Goal: Task Accomplishment & Management: Use online tool/utility

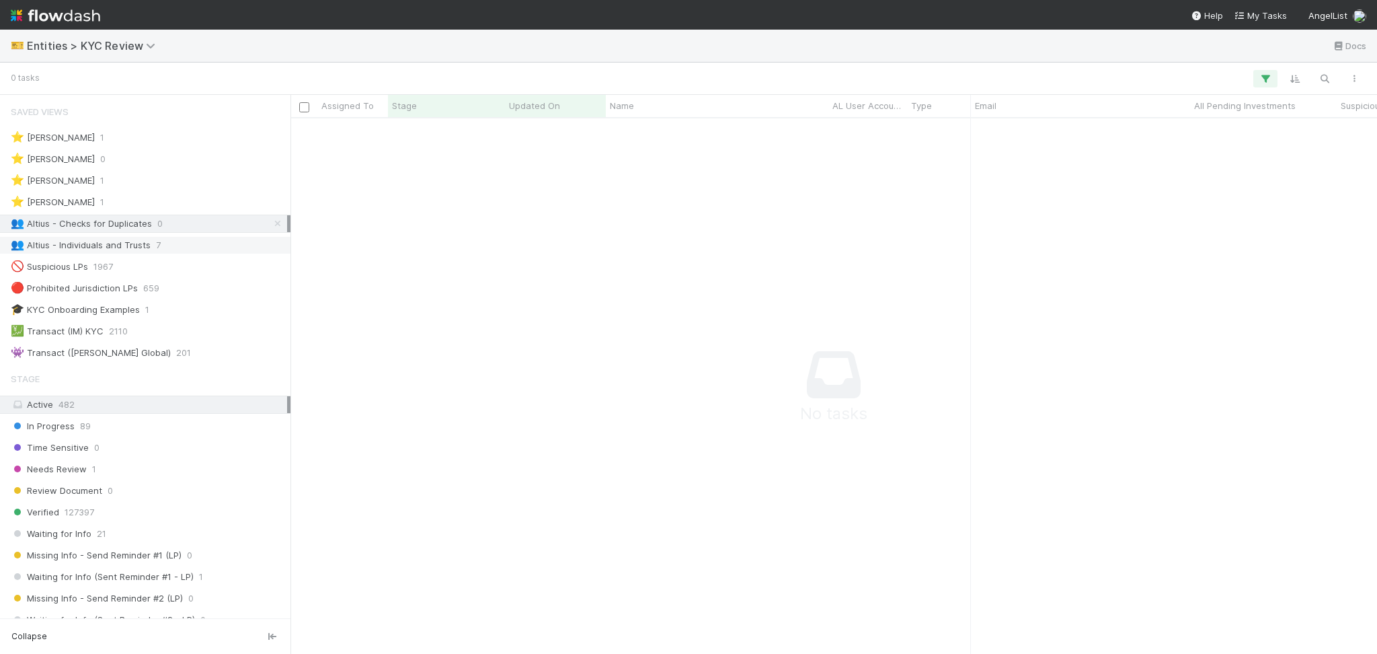
click at [161, 253] on div "👥 Altius - Individuals and Trusts 7" at bounding box center [145, 245] width 291 height 18
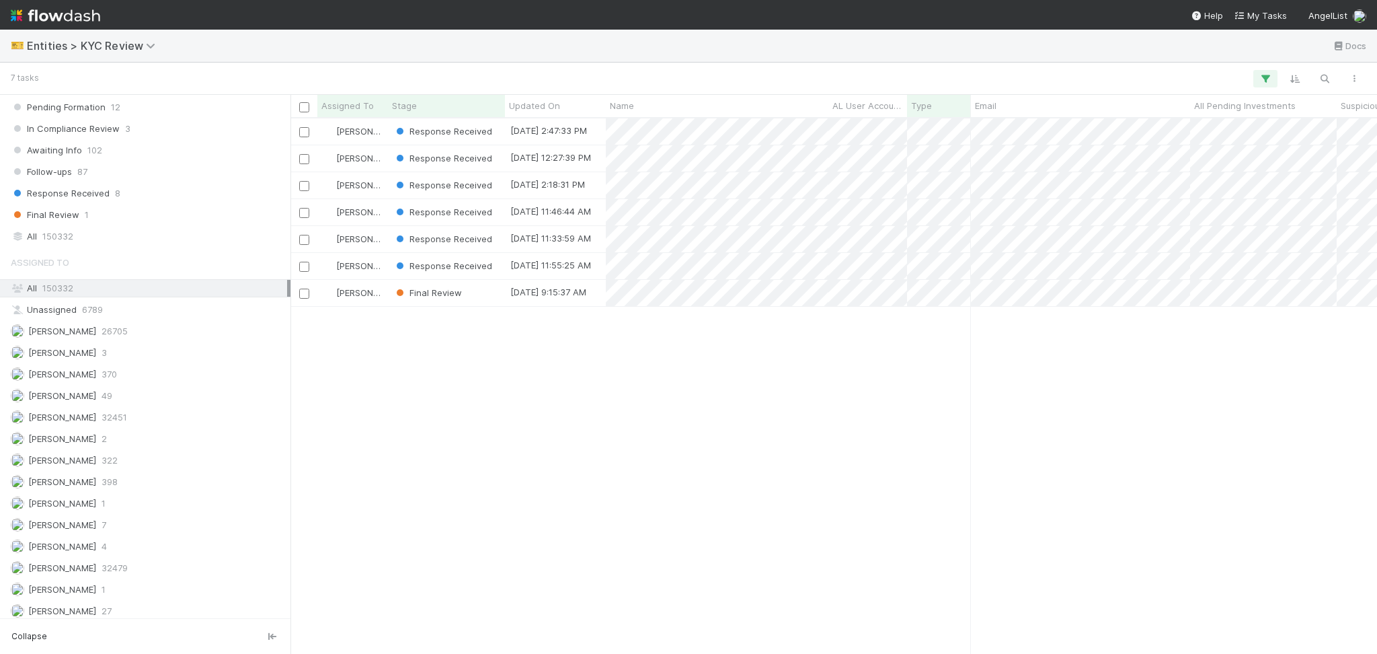
scroll to position [1061, 0]
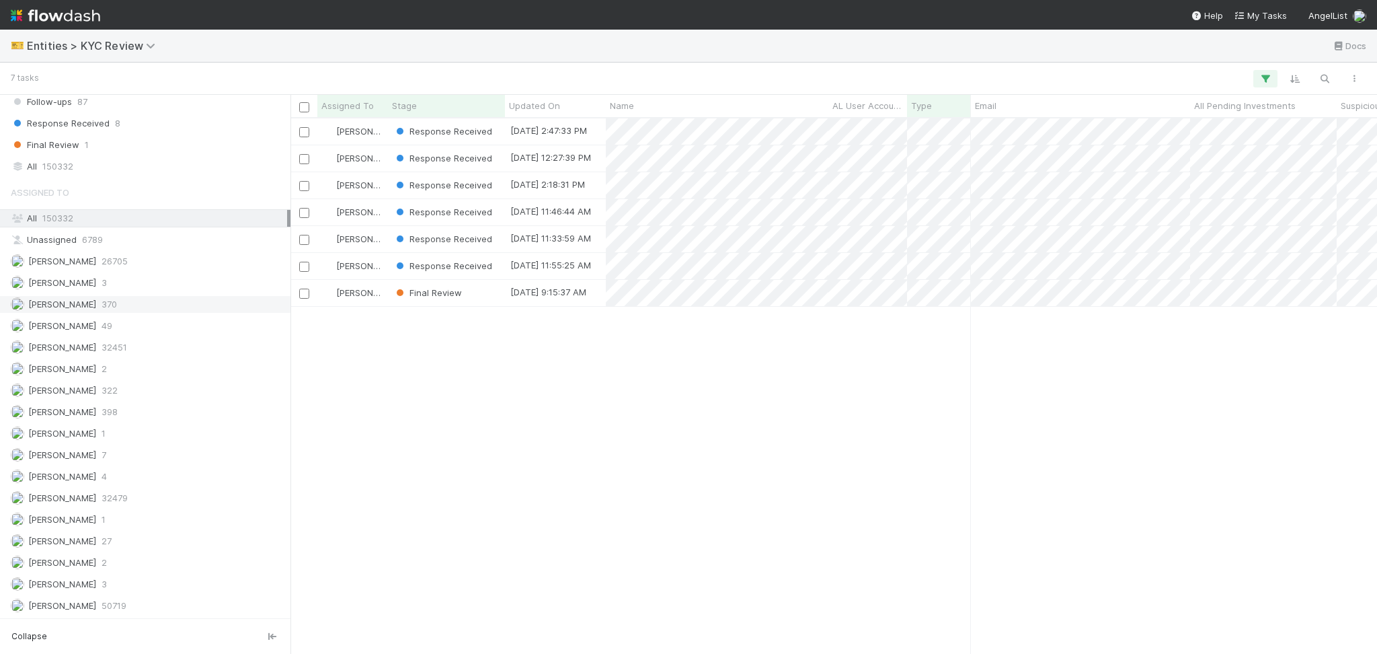
click at [175, 301] on div "Febbie Cervantes 370" at bounding box center [149, 304] width 276 height 17
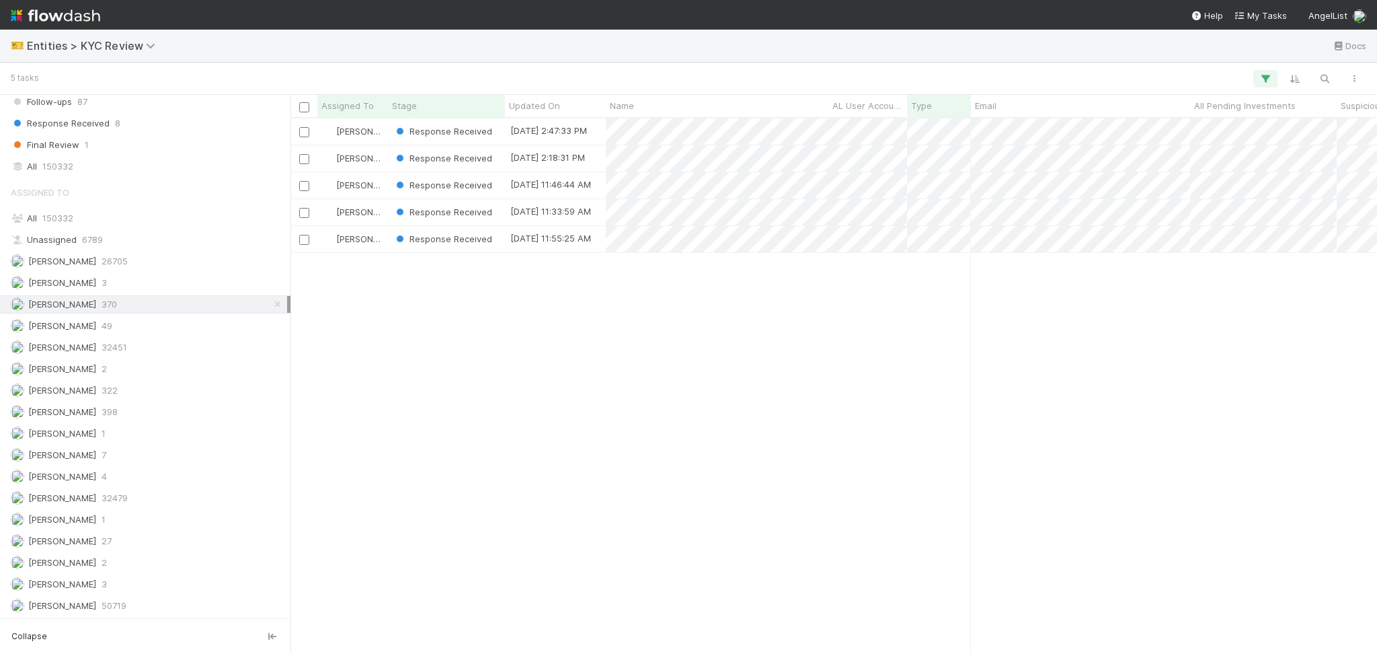
scroll to position [521, 1073]
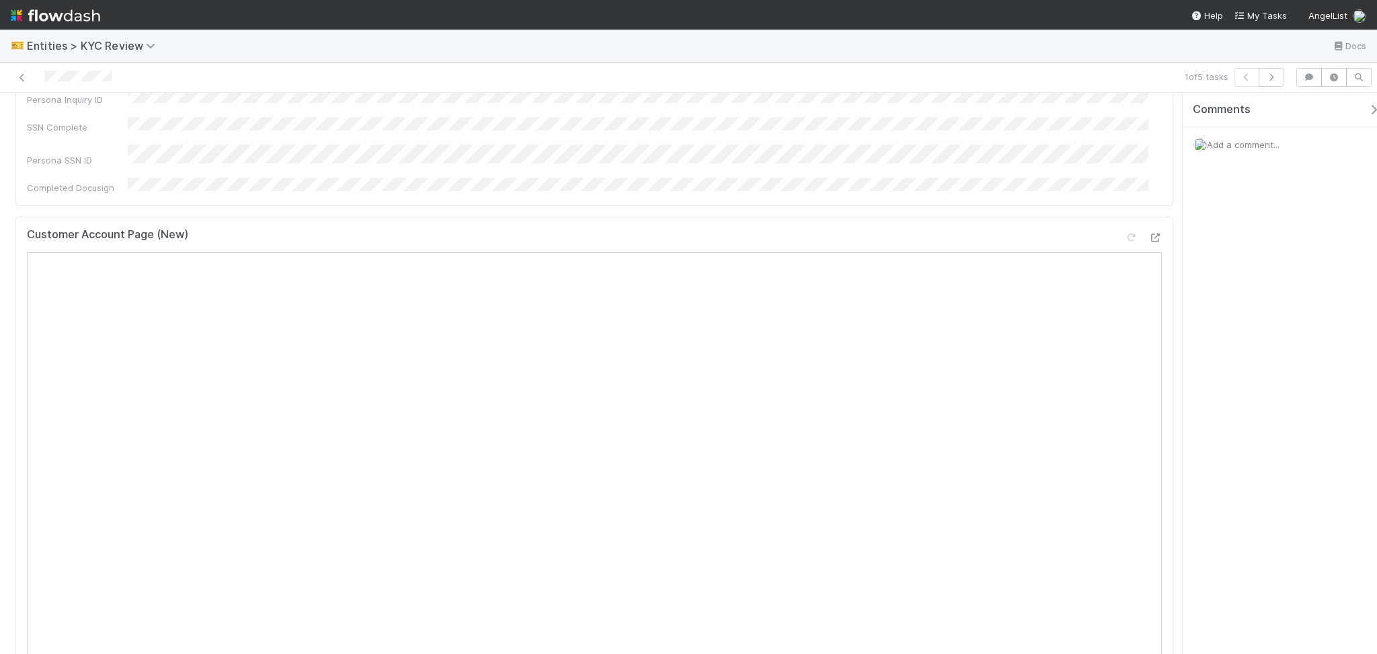
scroll to position [89, 0]
click at [303, 353] on div "Persona Inquiry ID" at bounding box center [594, 364] width 1135 height 22
